Goal: Task Accomplishment & Management: Use online tool/utility

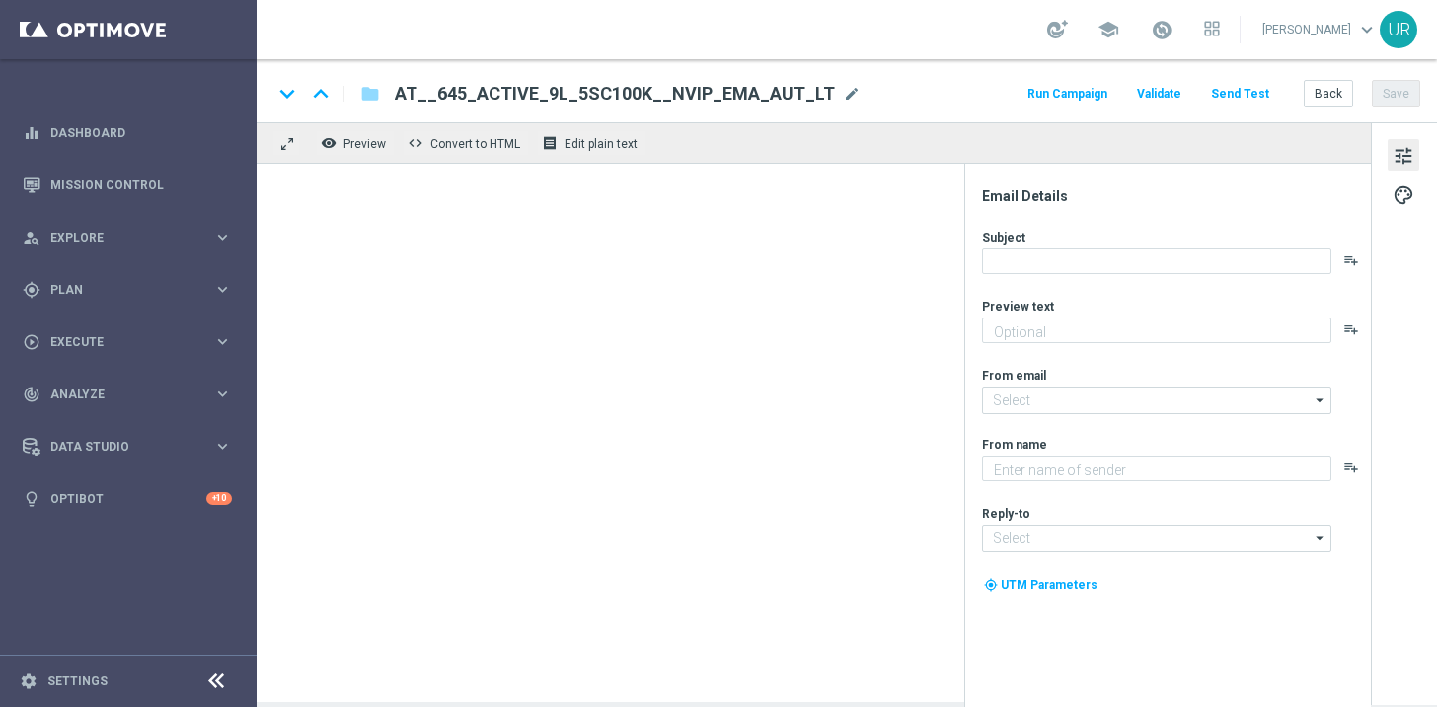
type textarea "Zu deinem LOTTO 6 aus 45."
type textarea "Lottoland"
type input "[EMAIL_ADDRESS][DOMAIN_NAME]"
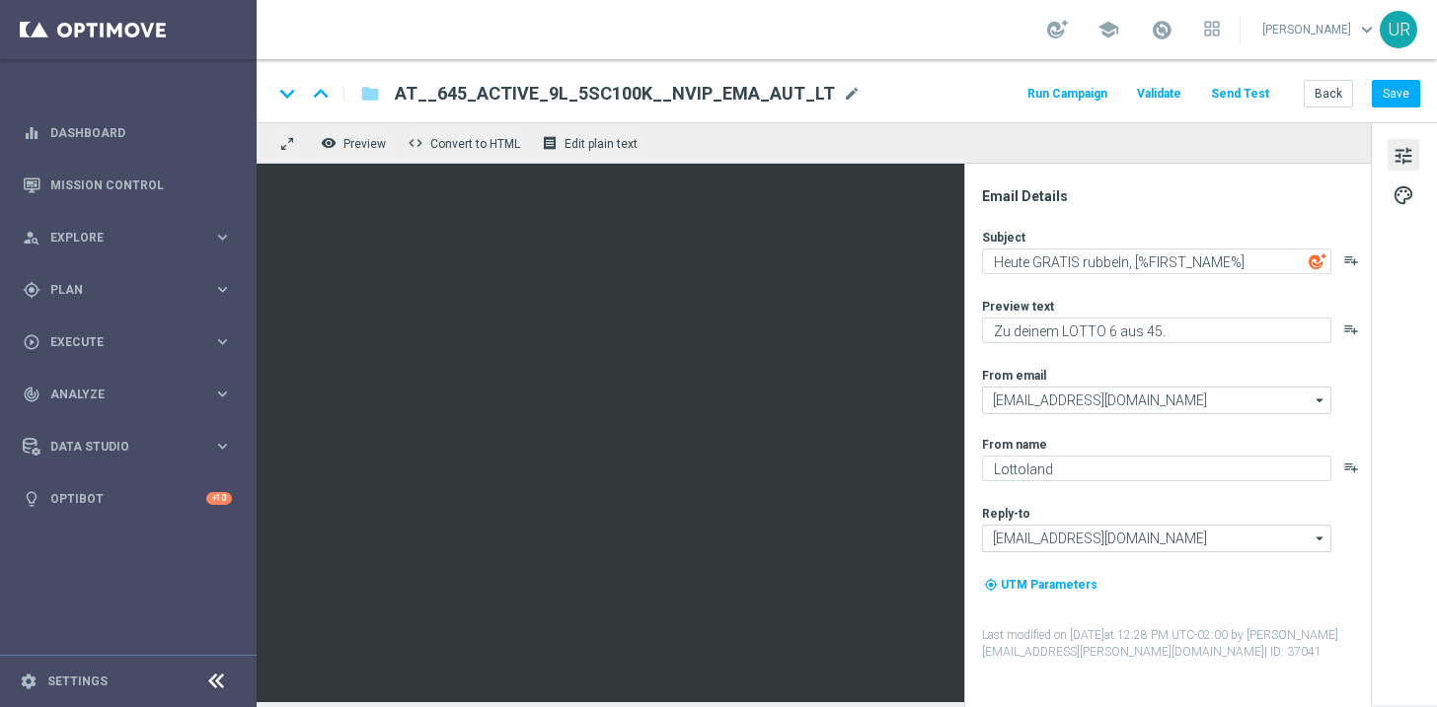
click at [1237, 93] on button "Send Test" at bounding box center [1240, 94] width 64 height 27
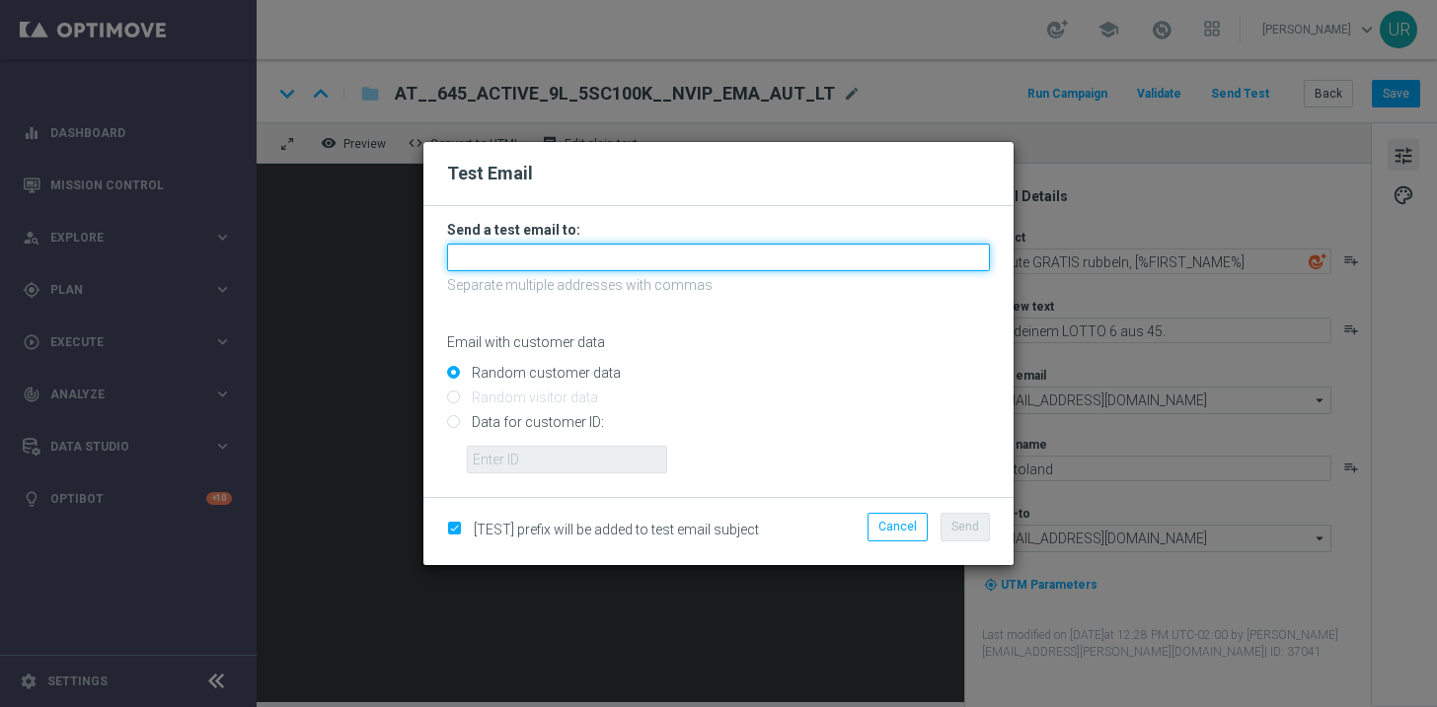
click at [673, 267] on input "text" at bounding box center [718, 258] width 543 height 28
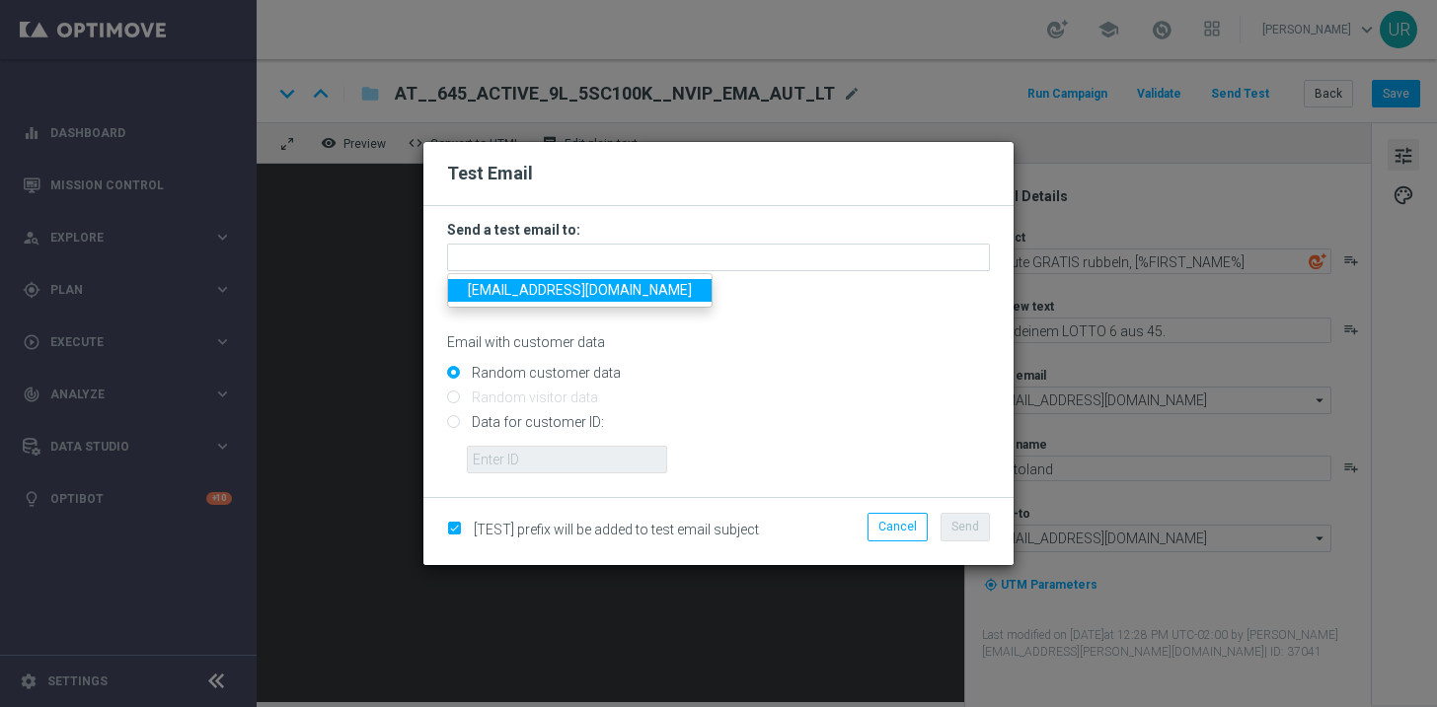
click at [512, 297] on span "[EMAIL_ADDRESS][DOMAIN_NAME]" at bounding box center [580, 290] width 224 height 16
type input "[EMAIL_ADDRESS][DOMAIN_NAME]"
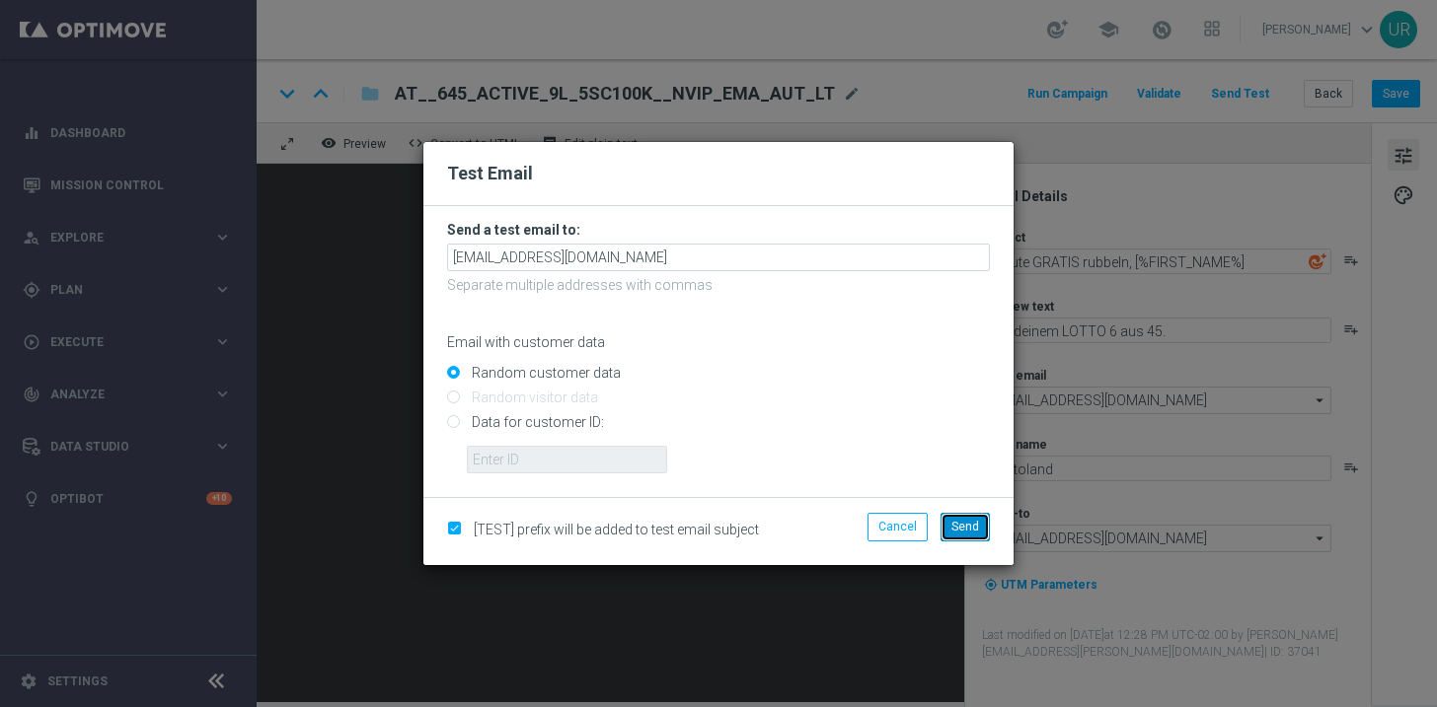
click at [966, 529] on span "Send" at bounding box center [965, 527] width 28 height 14
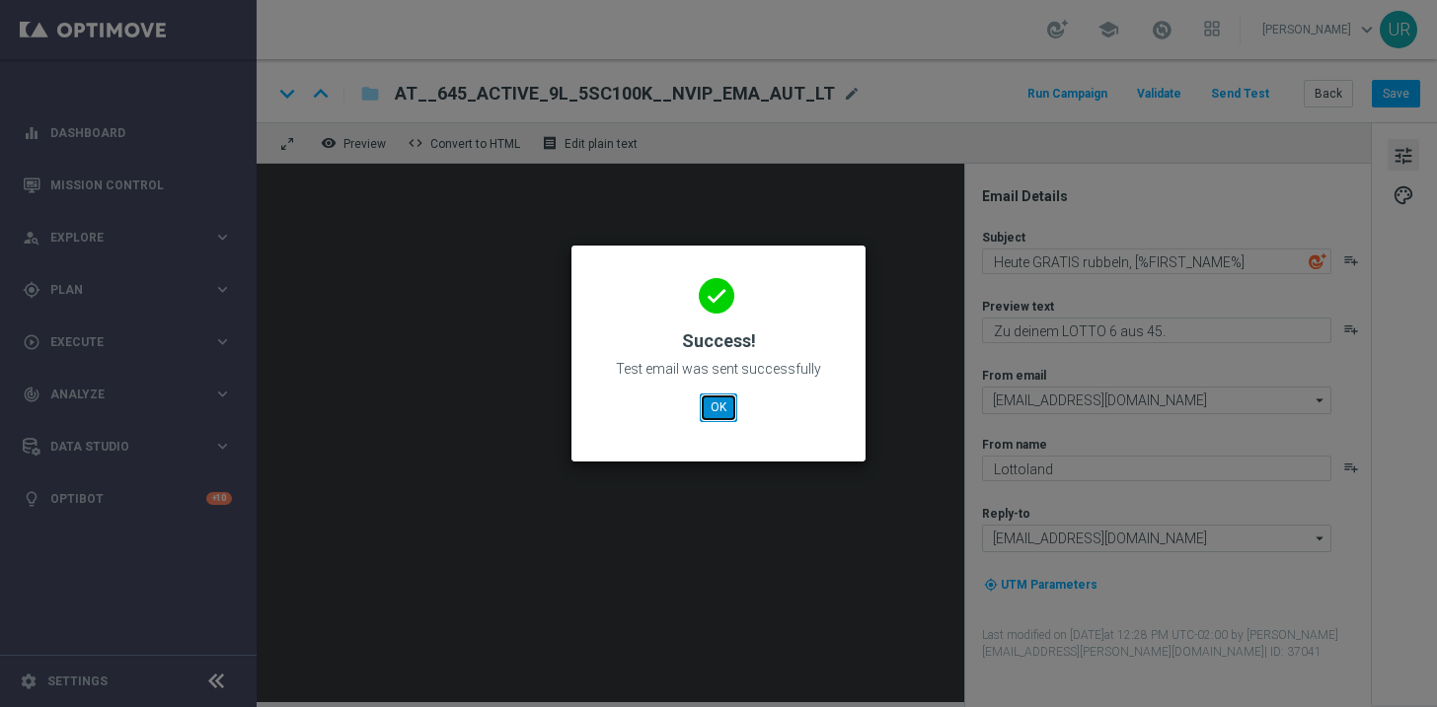
click at [707, 408] on button "OK" at bounding box center [718, 408] width 37 height 28
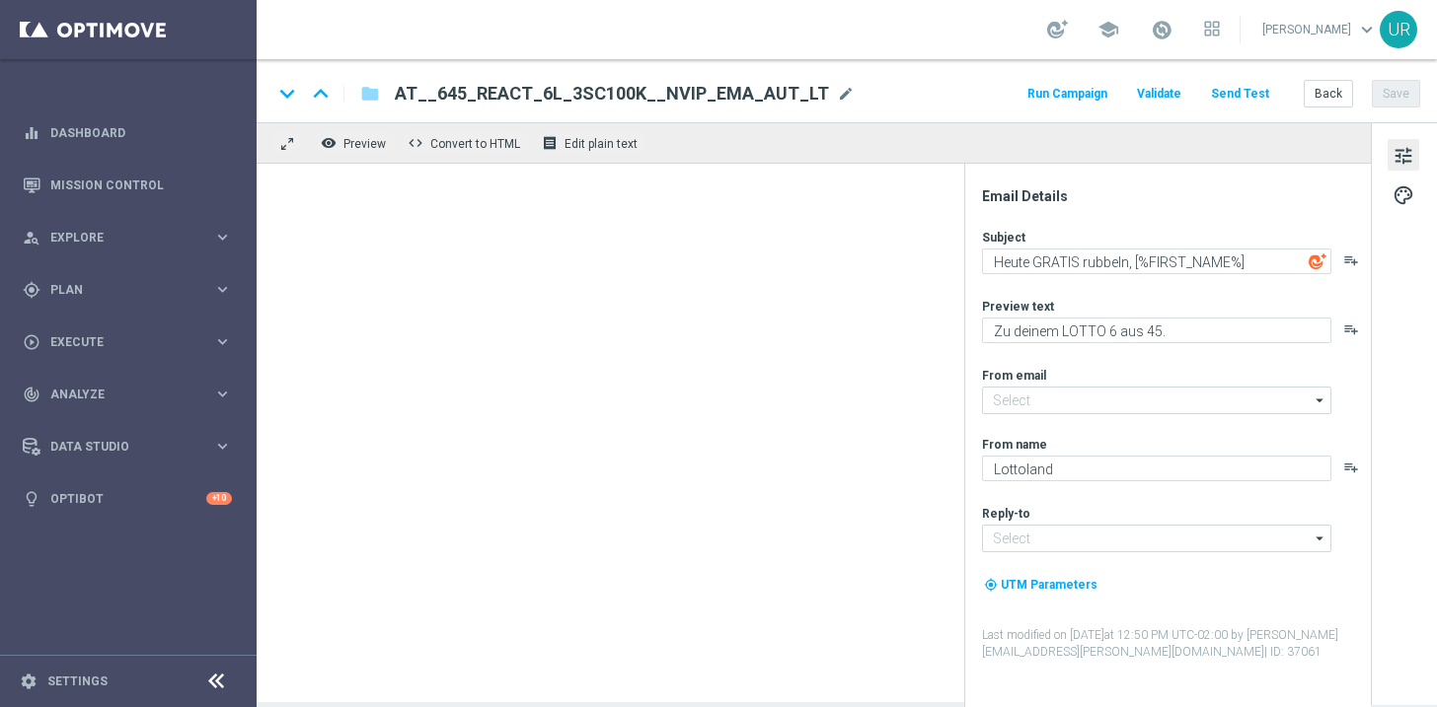
type input "[EMAIL_ADDRESS][DOMAIN_NAME]"
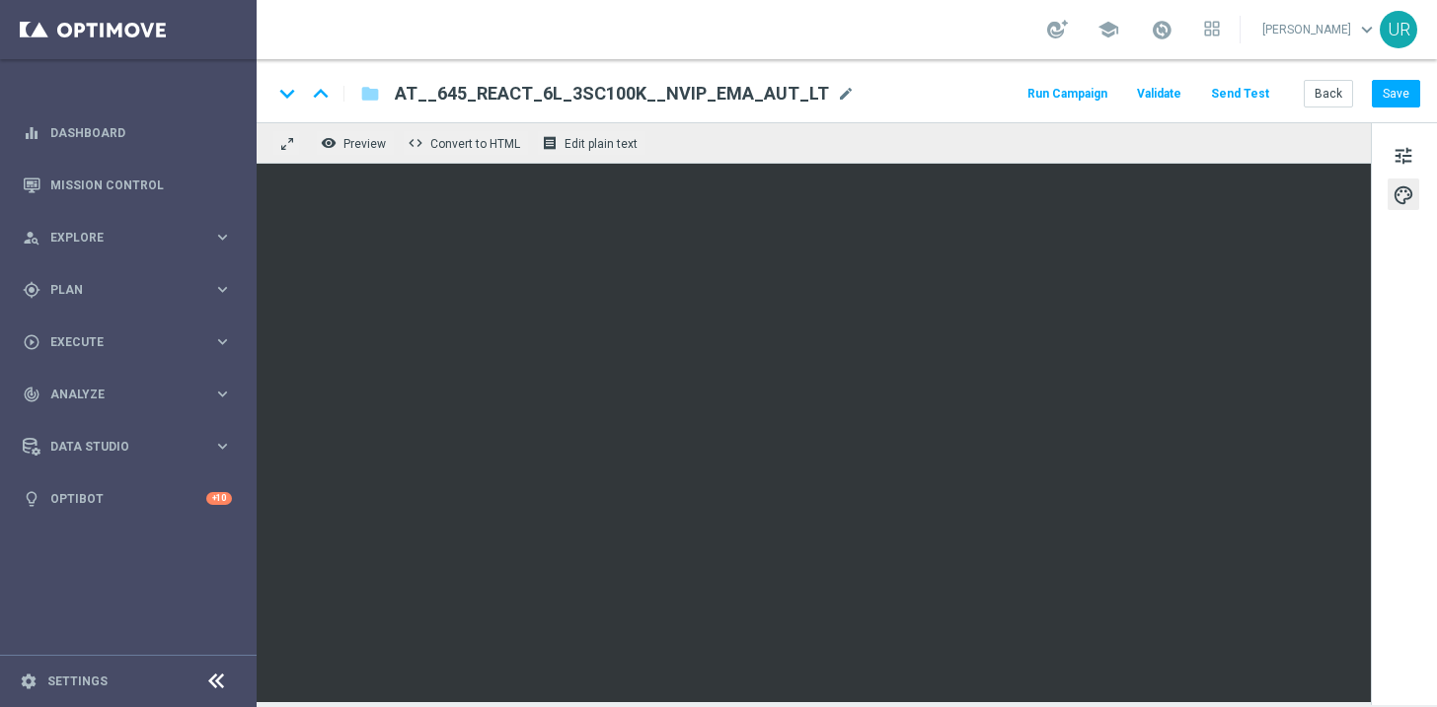
click at [1250, 91] on button "Send Test" at bounding box center [1240, 94] width 64 height 27
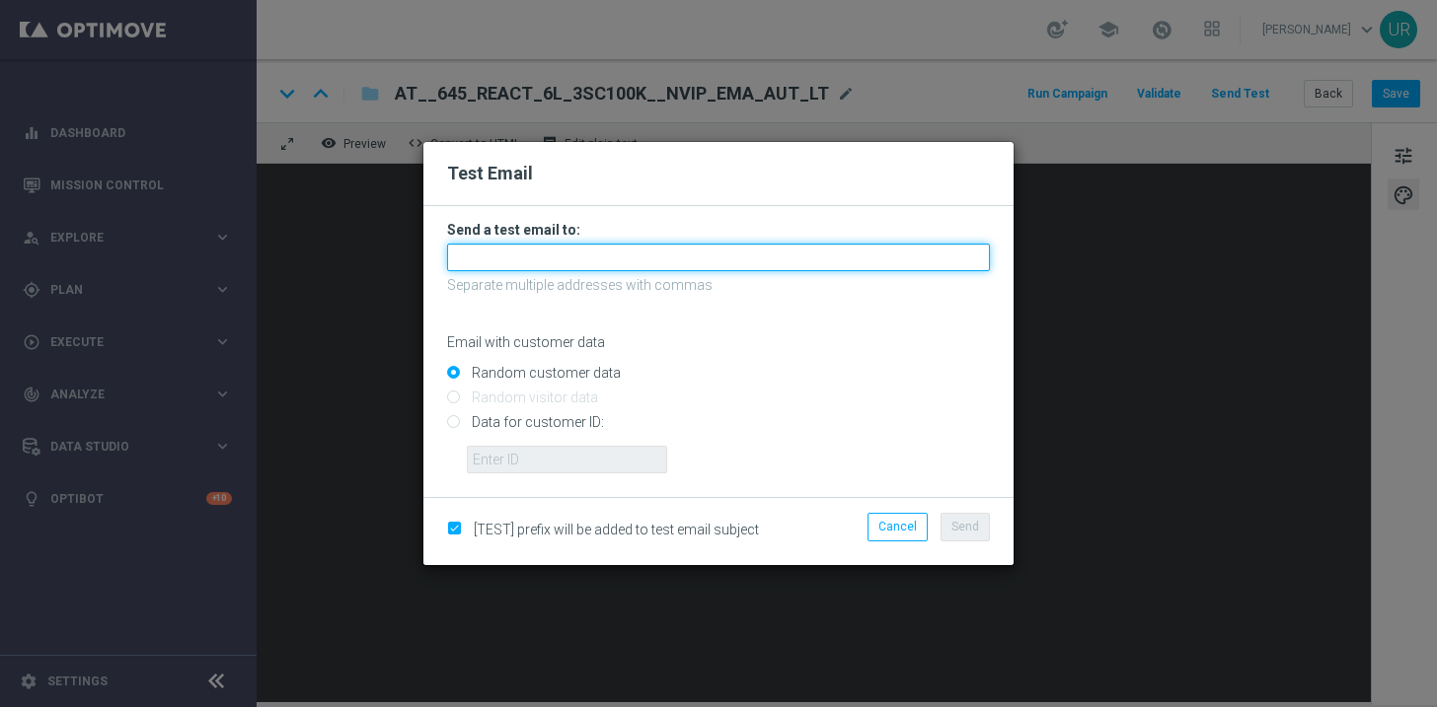
click at [648, 259] on input "text" at bounding box center [718, 258] width 543 height 28
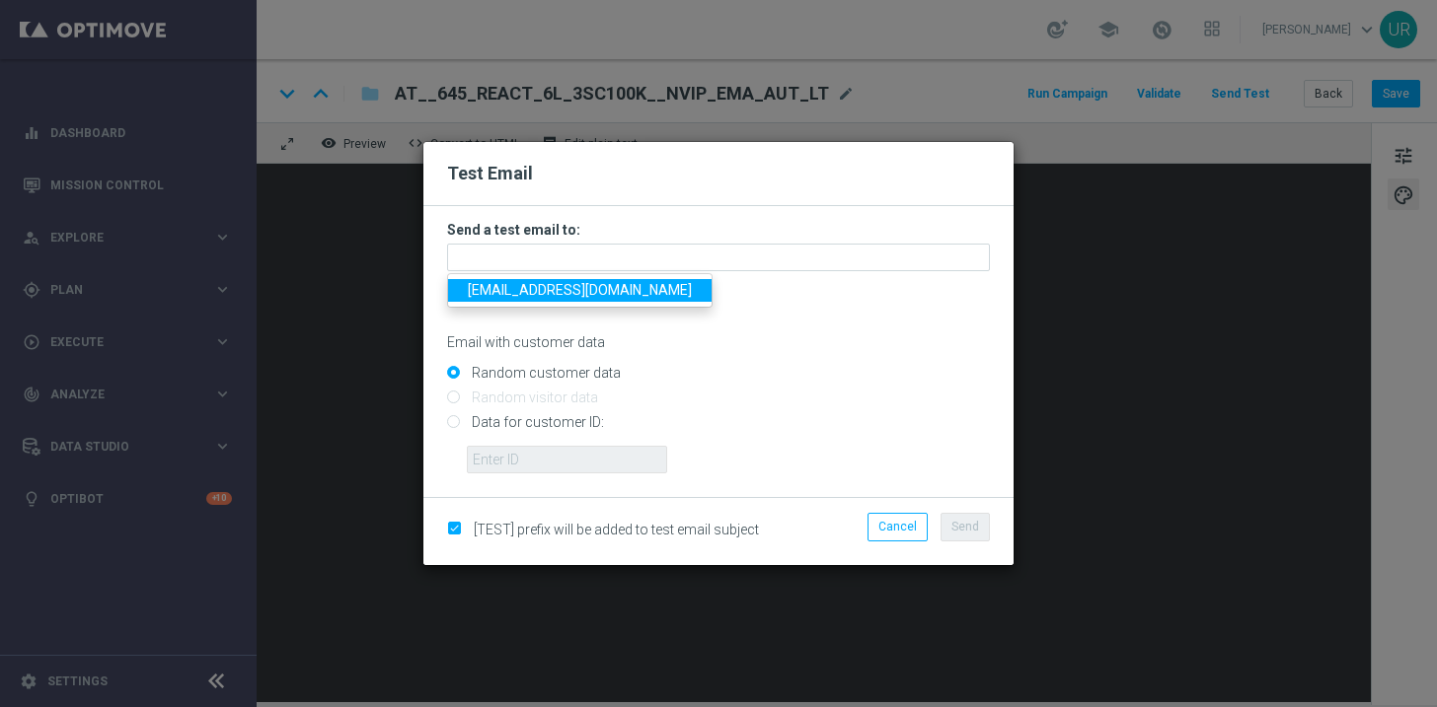
click at [507, 302] on link "[EMAIL_ADDRESS][DOMAIN_NAME]" at bounding box center [579, 290] width 263 height 23
type input "[EMAIL_ADDRESS][DOMAIN_NAME]"
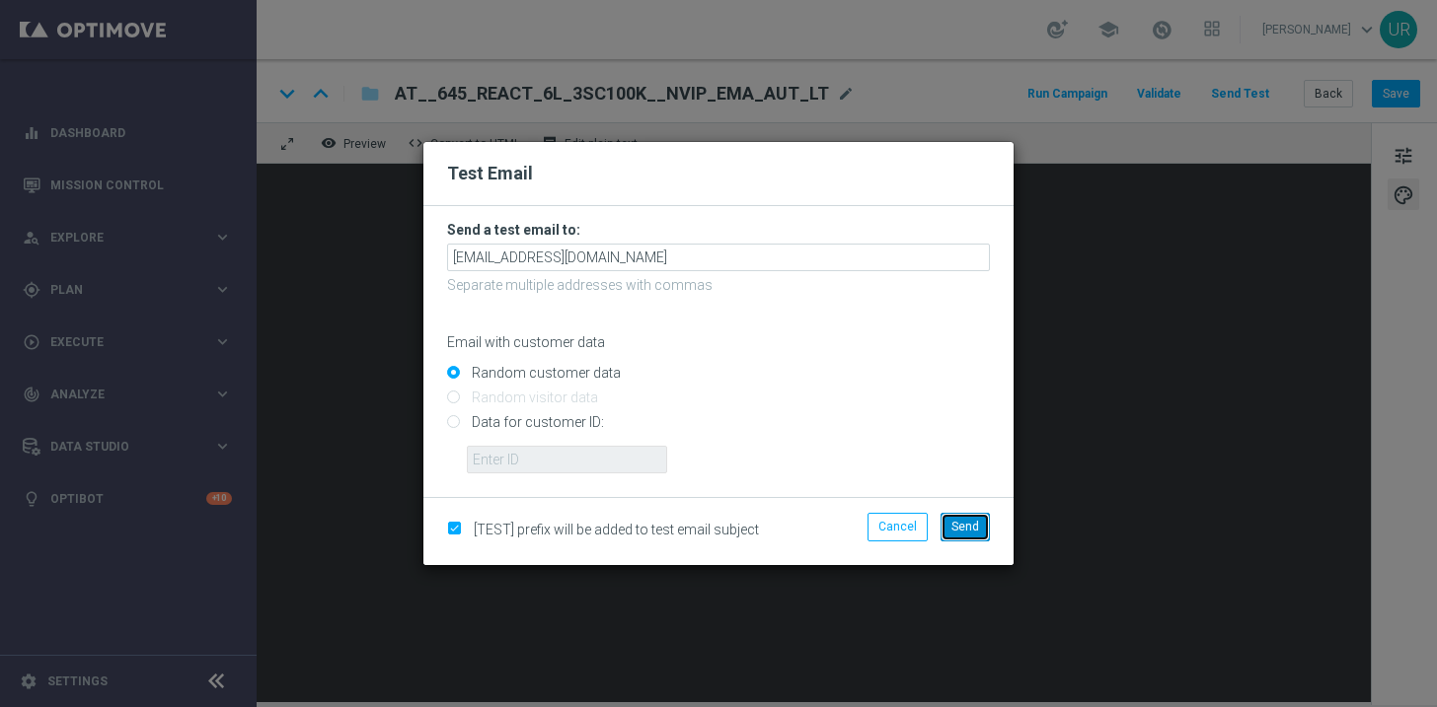
click at [956, 521] on span "Send" at bounding box center [965, 527] width 28 height 14
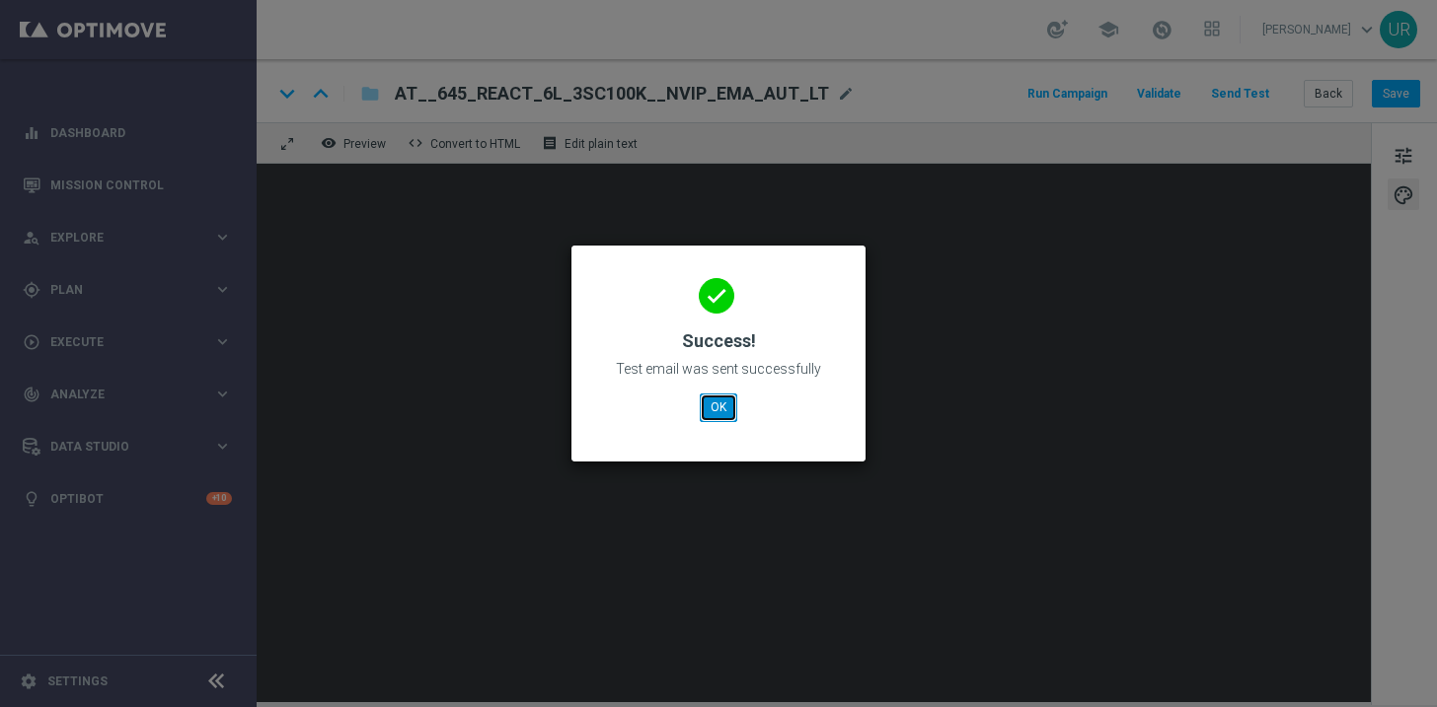
click at [712, 407] on button "OK" at bounding box center [718, 408] width 37 height 28
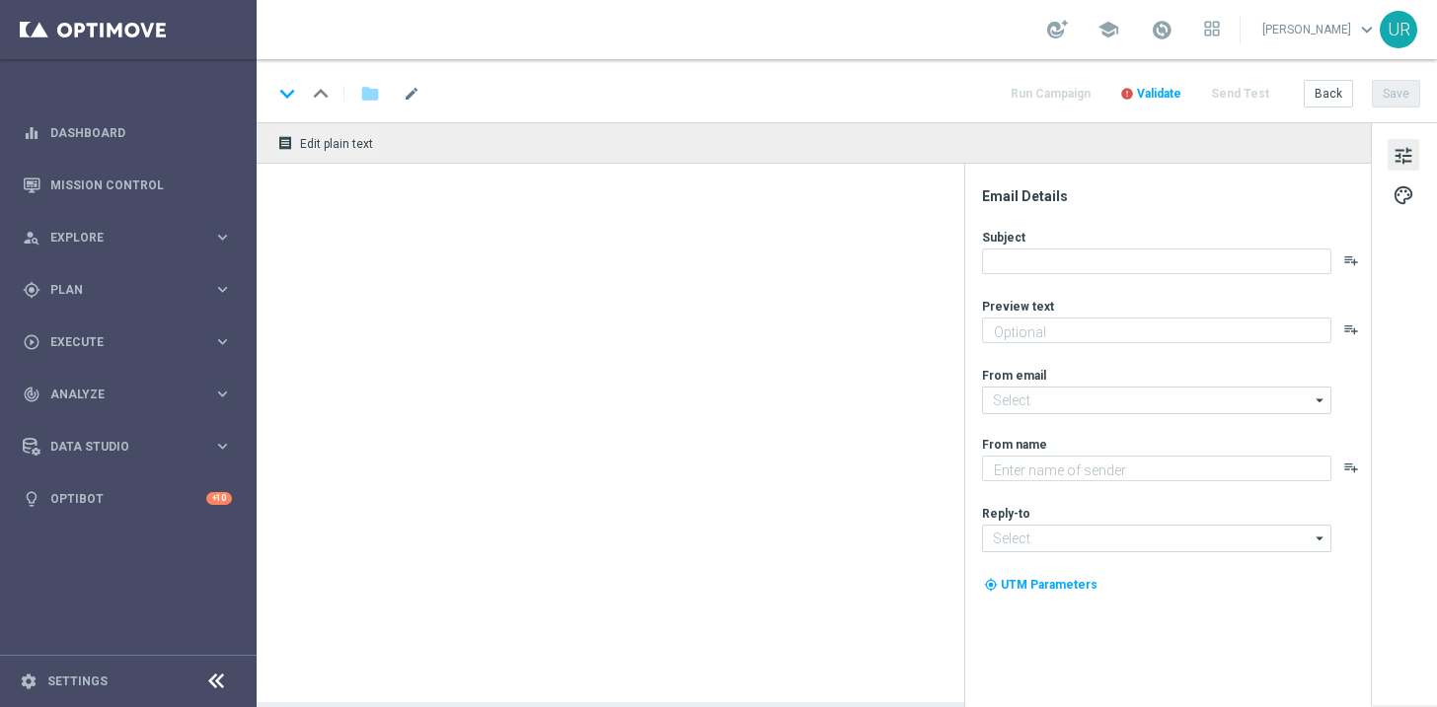
type textarea "Zu deinem LOTTO 6 aus 45."
type textarea "Lottoland"
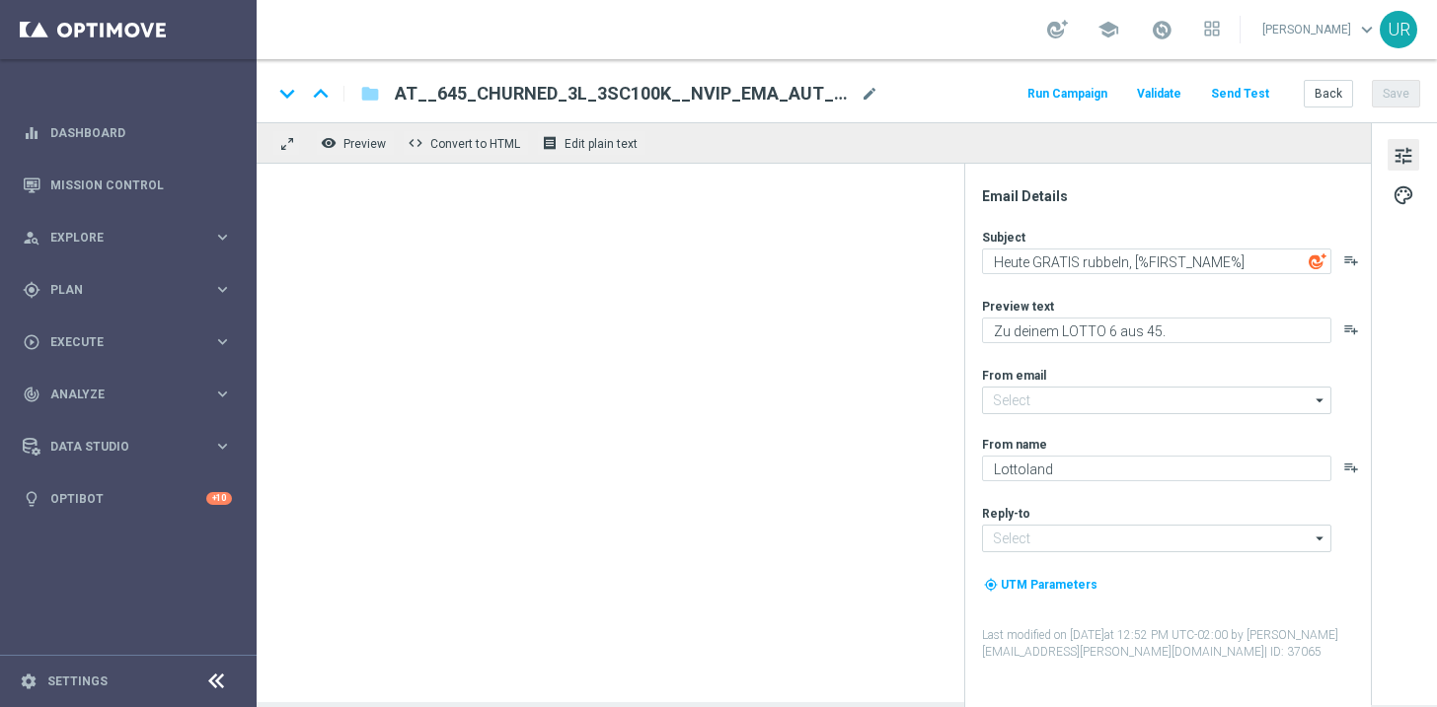
type input "[EMAIL_ADDRESS][DOMAIN_NAME]"
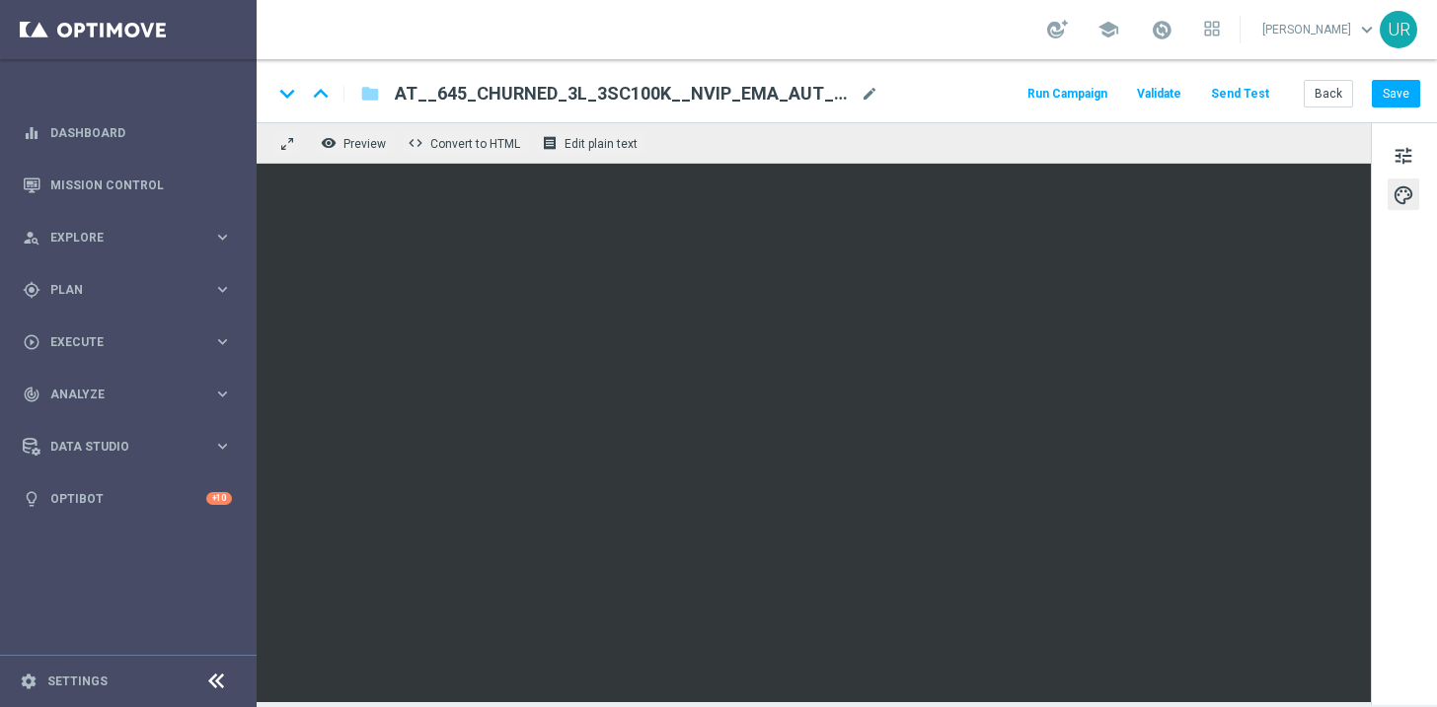
click at [1239, 94] on button "Send Test" at bounding box center [1240, 94] width 64 height 27
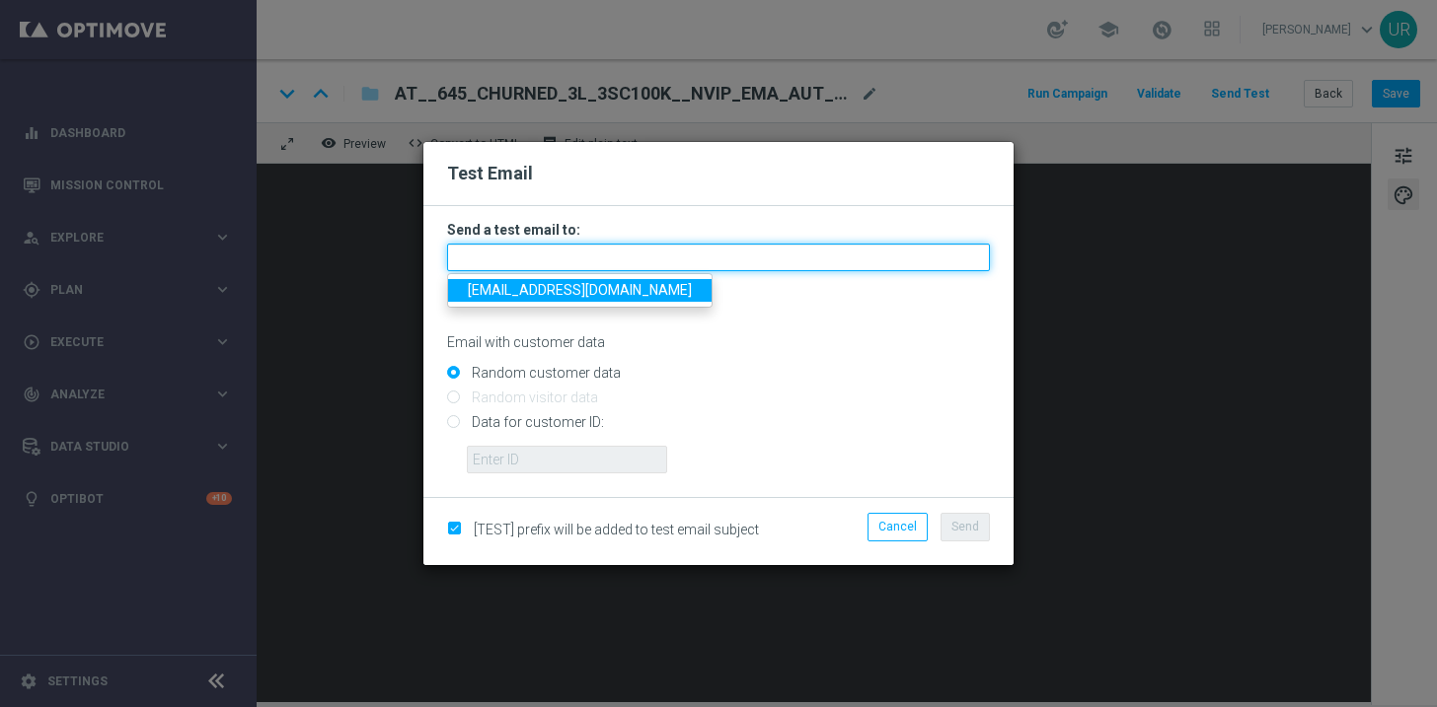
click at [707, 252] on input "text" at bounding box center [718, 258] width 543 height 28
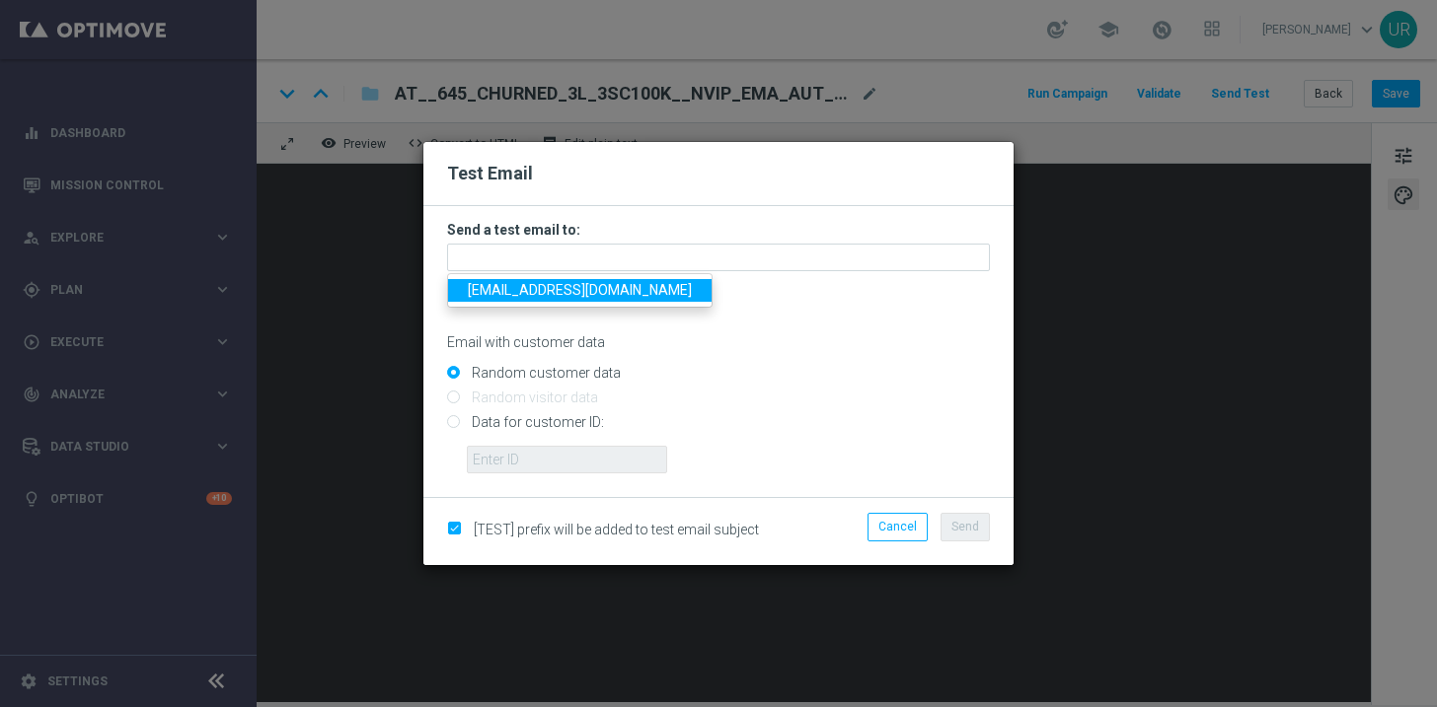
click at [520, 294] on span "[EMAIL_ADDRESS][DOMAIN_NAME]" at bounding box center [580, 290] width 224 height 16
type input "[EMAIL_ADDRESS][DOMAIN_NAME]"
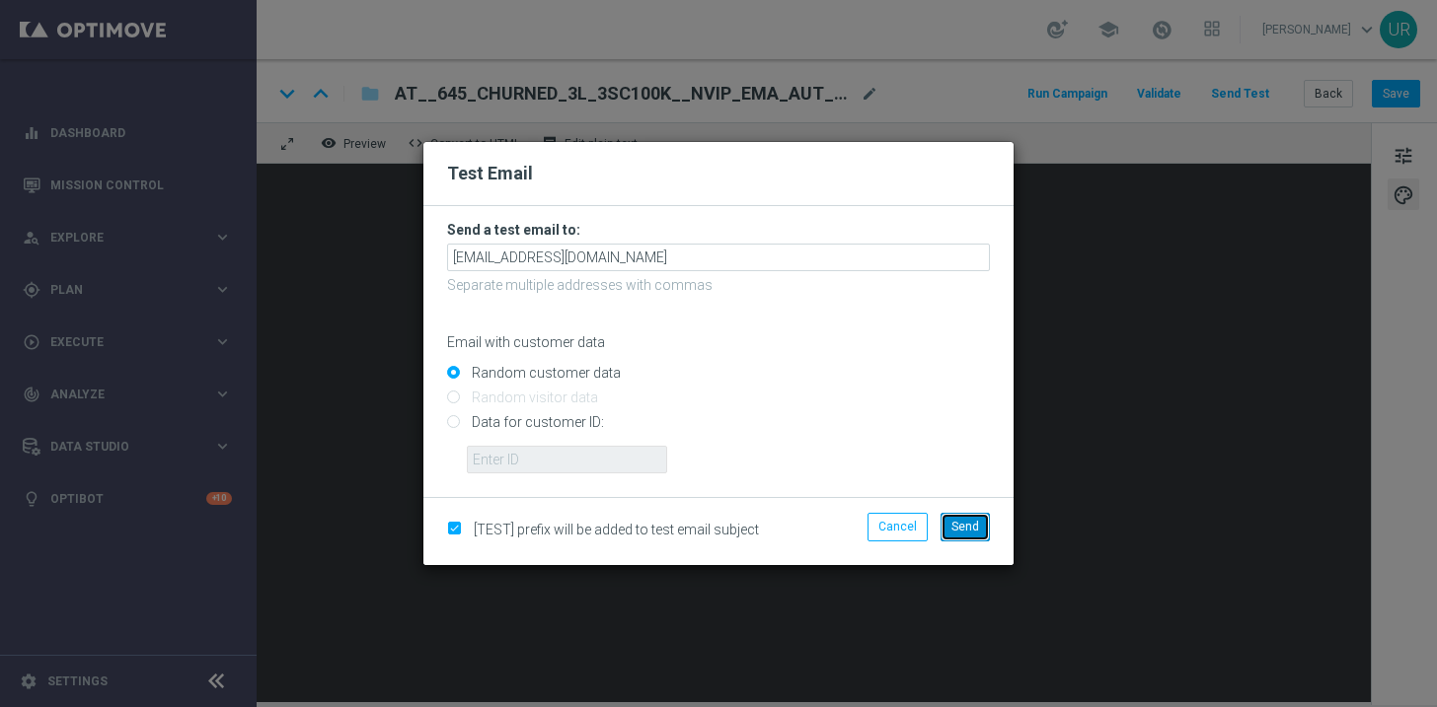
click at [974, 530] on span "Send" at bounding box center [965, 527] width 28 height 14
